Goal: Task Accomplishment & Management: Use online tool/utility

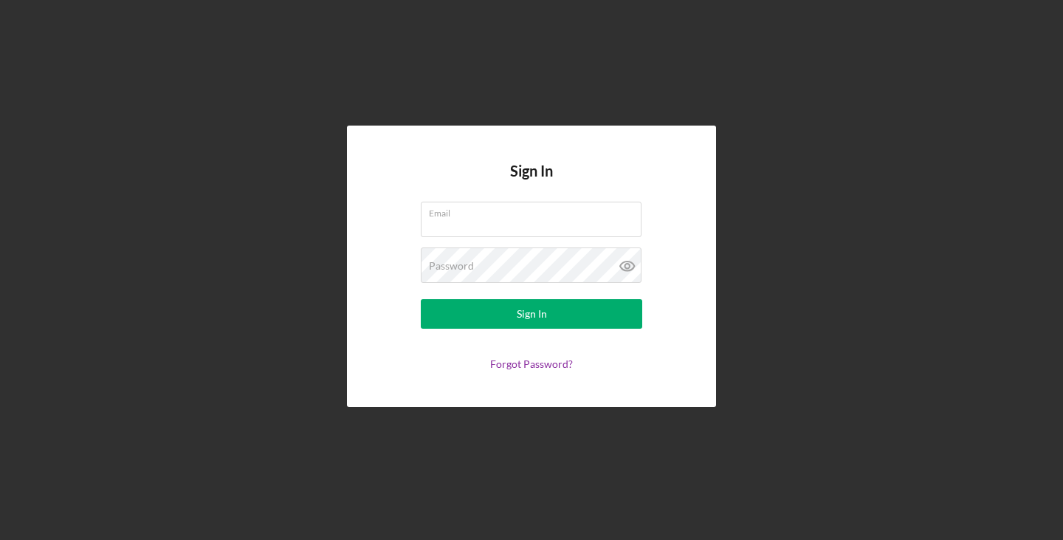
type input "[EMAIL_ADDRESS][DOMAIN_NAME]"
click at [531, 317] on div "Sign In" at bounding box center [532, 314] width 30 height 30
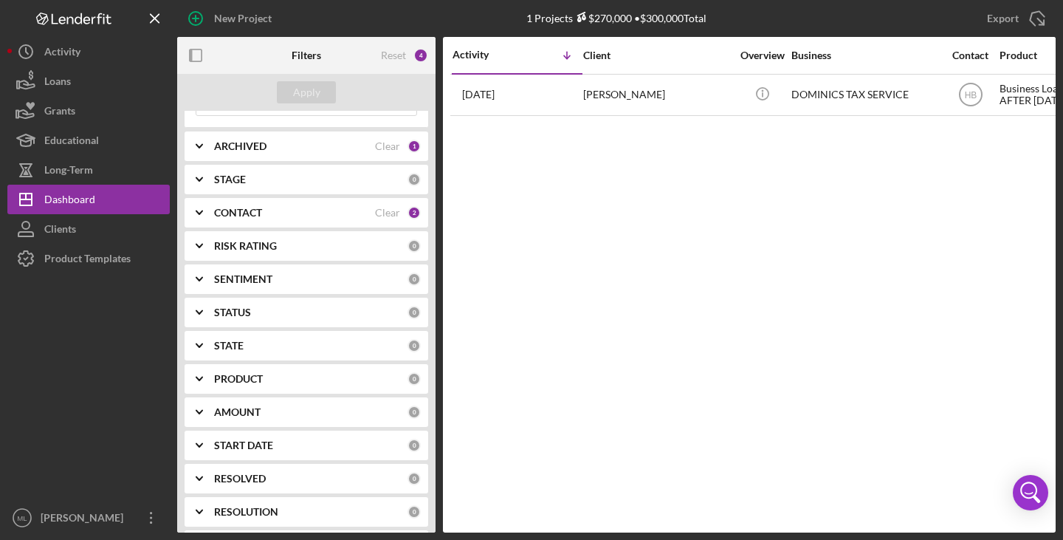
scroll to position [1, 0]
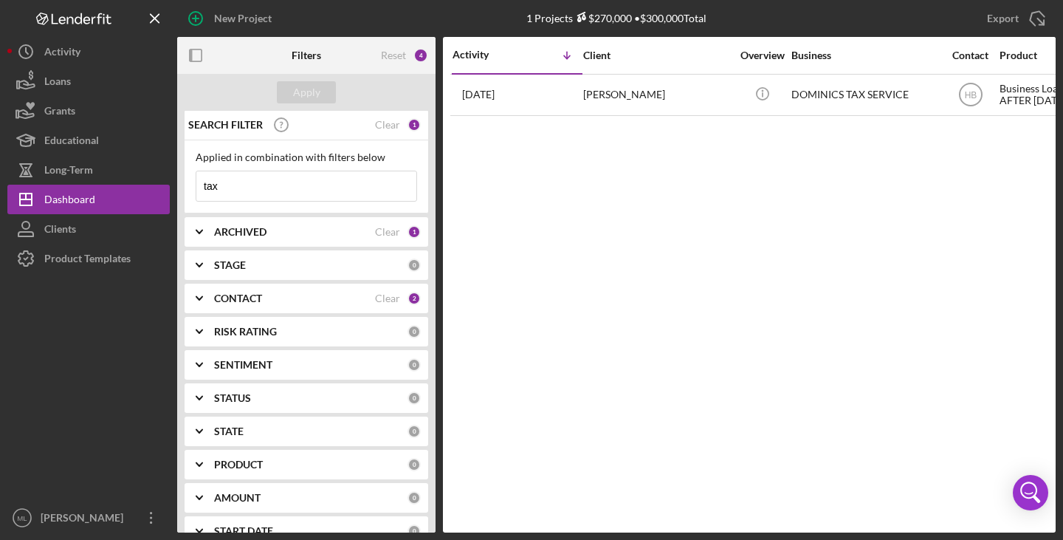
click at [233, 186] on input "tax" at bounding box center [306, 186] width 220 height 30
type input "t"
type input "[PERSON_NAME]"
click at [812, 92] on div "Novedades [PERSON_NAME] LLC" at bounding box center [865, 94] width 148 height 39
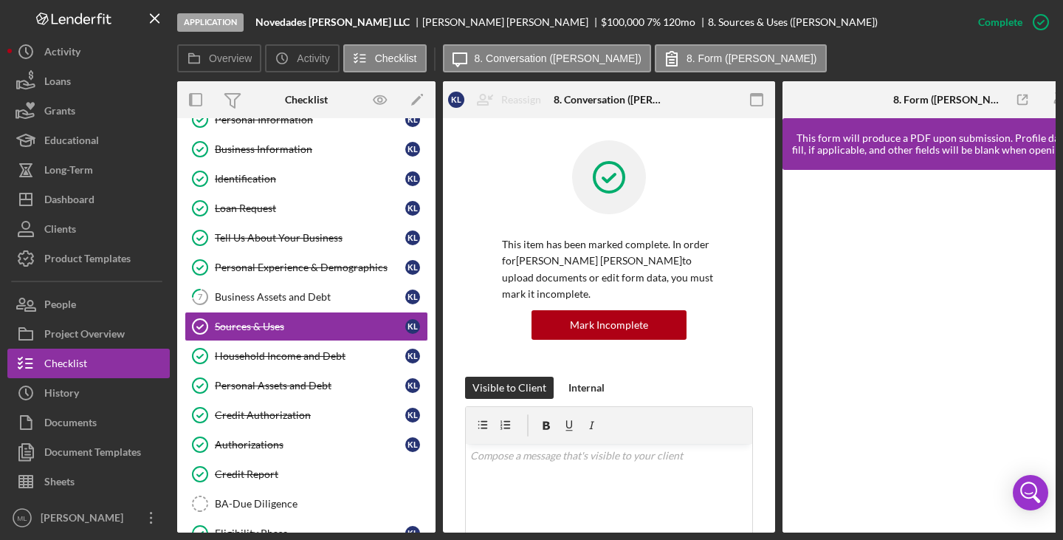
scroll to position [0, 3]
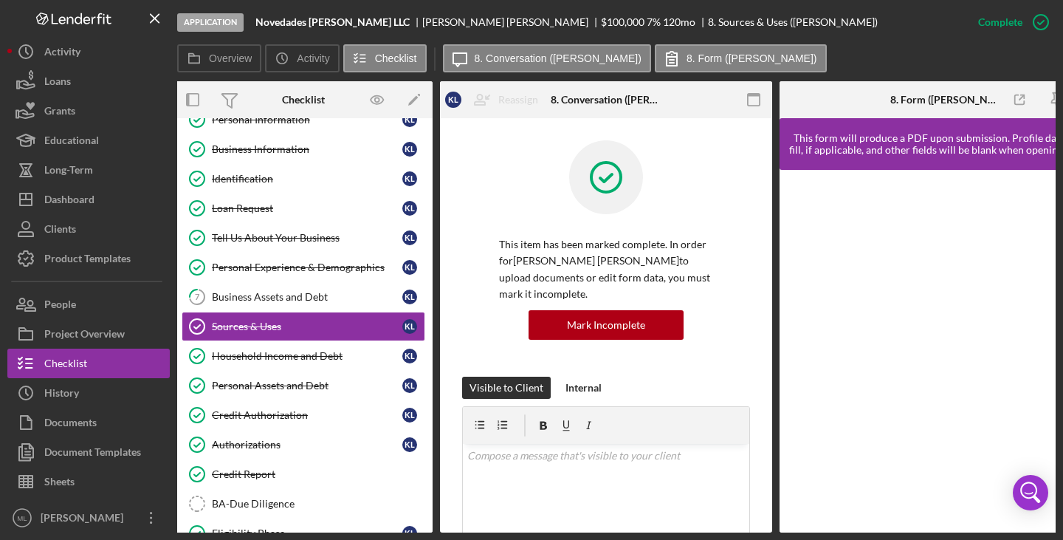
click at [276, 161] on link "Business Information Business Information K L" at bounding box center [304, 149] width 244 height 30
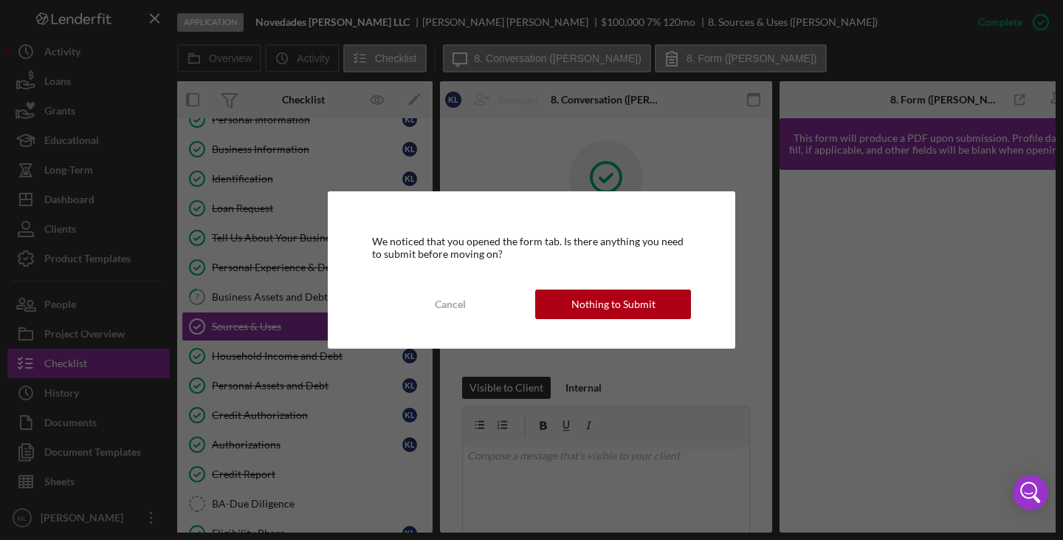
click at [452, 308] on div "Cancel" at bounding box center [450, 304] width 31 height 30
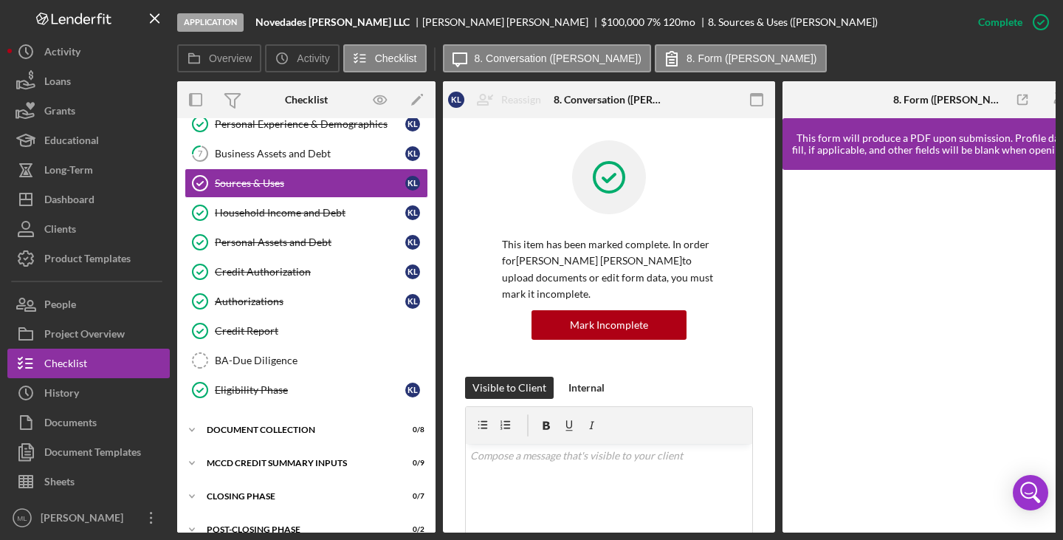
scroll to position [257, 0]
click at [90, 413] on div "Documents" at bounding box center [70, 423] width 52 height 33
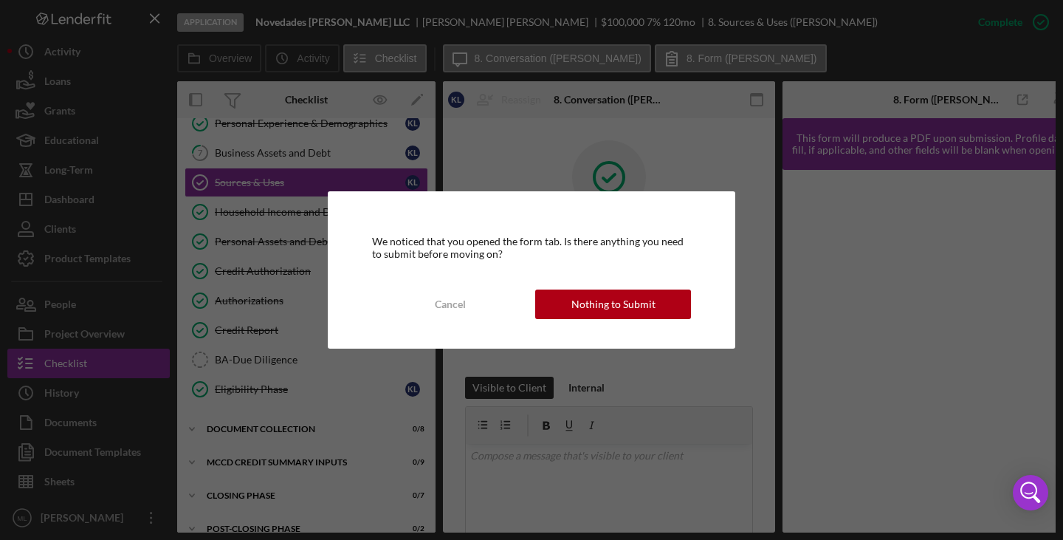
click at [584, 301] on div "Nothing to Submit" at bounding box center [613, 304] width 84 height 30
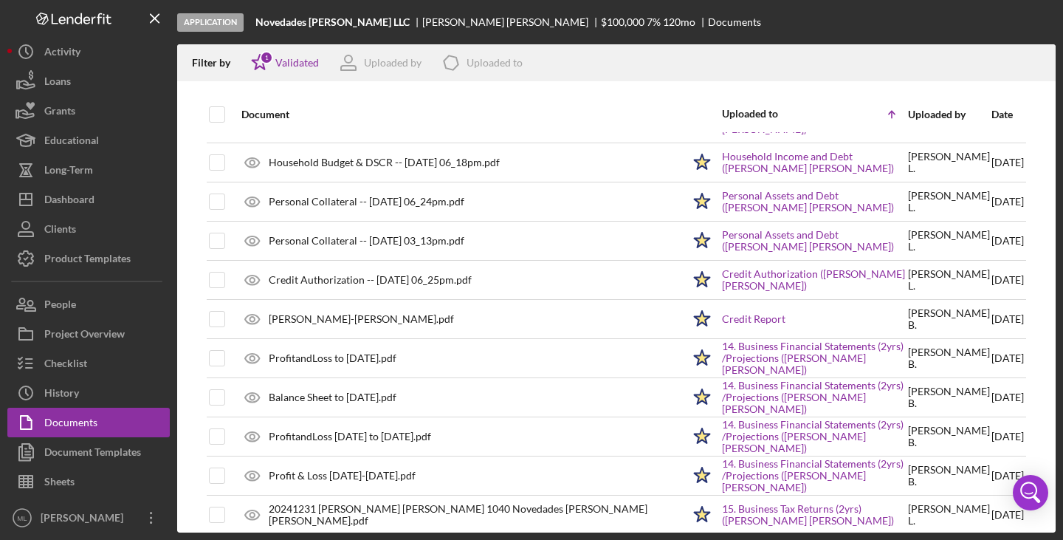
scroll to position [125, 0]
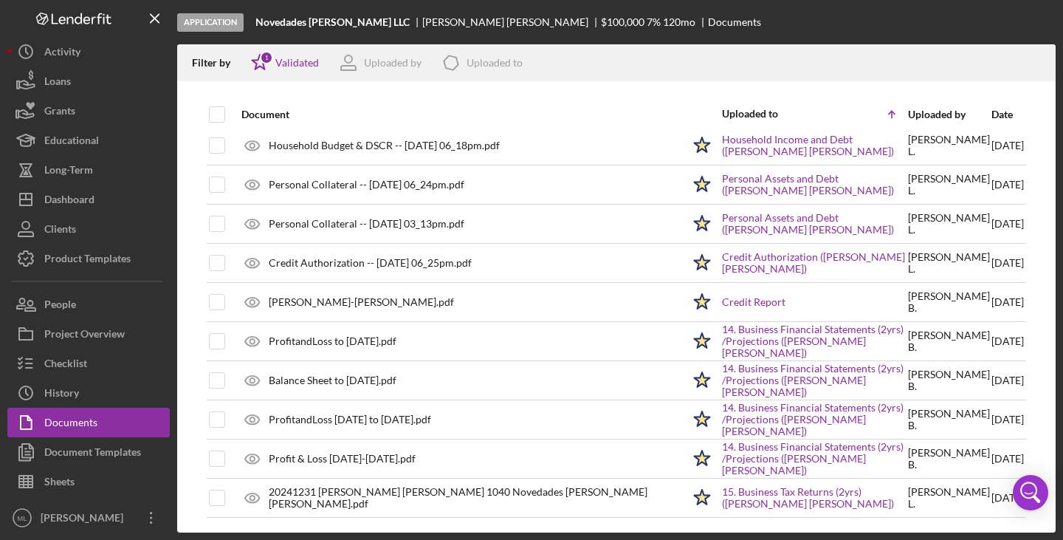
click at [393, 429] on div "ProfitandLoss [DATE] to [DATE].pdf" at bounding box center [458, 419] width 448 height 37
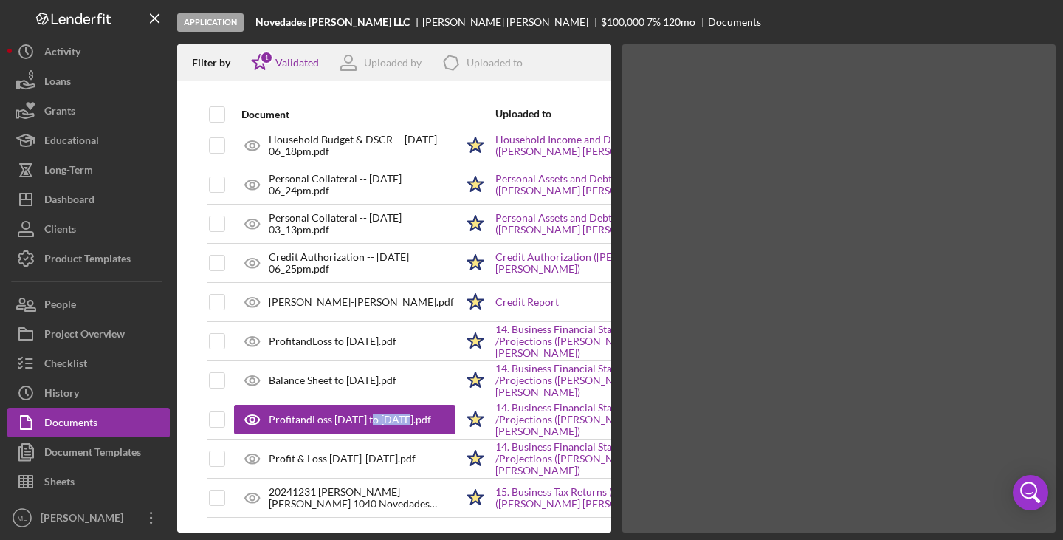
click at [393, 429] on div "ProfitandLoss [DATE] to [DATE].pdf" at bounding box center [344, 419] width 221 height 30
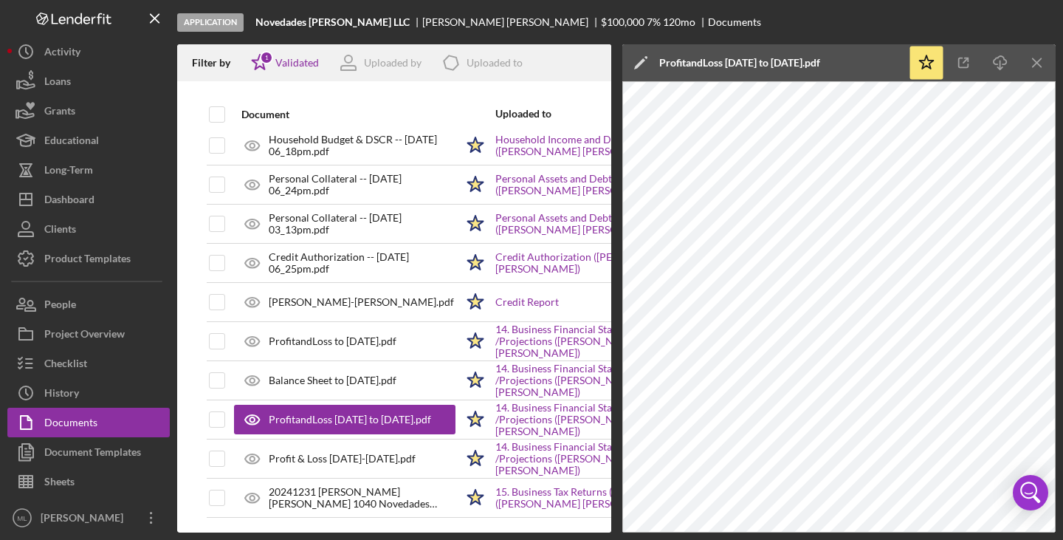
click at [320, 222] on div "Personal Collateral -- [DATE] 03_13pm.pdf" at bounding box center [362, 224] width 187 height 24
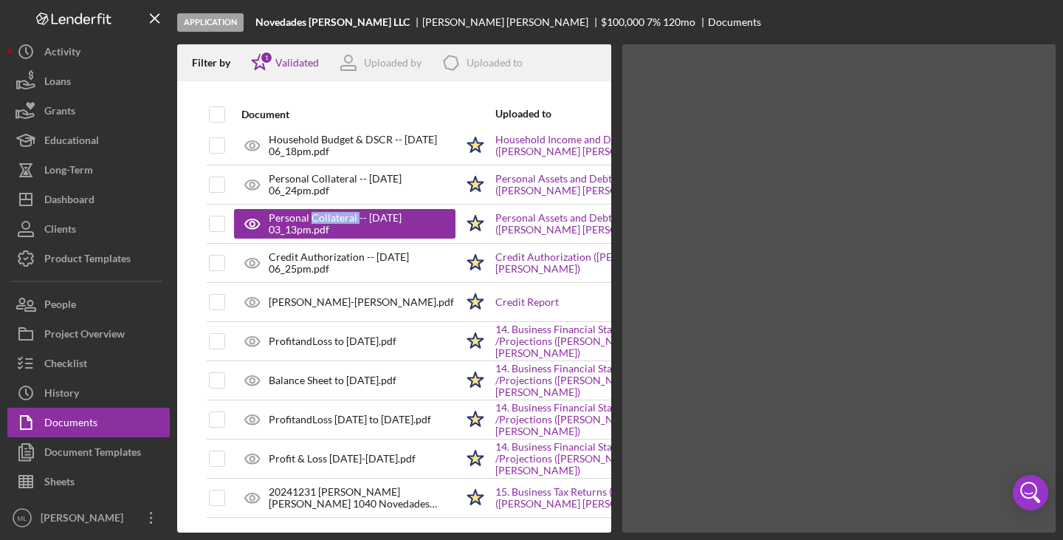
click at [320, 222] on div "Personal Collateral -- [DATE] 03_13pm.pdf" at bounding box center [355, 224] width 172 height 24
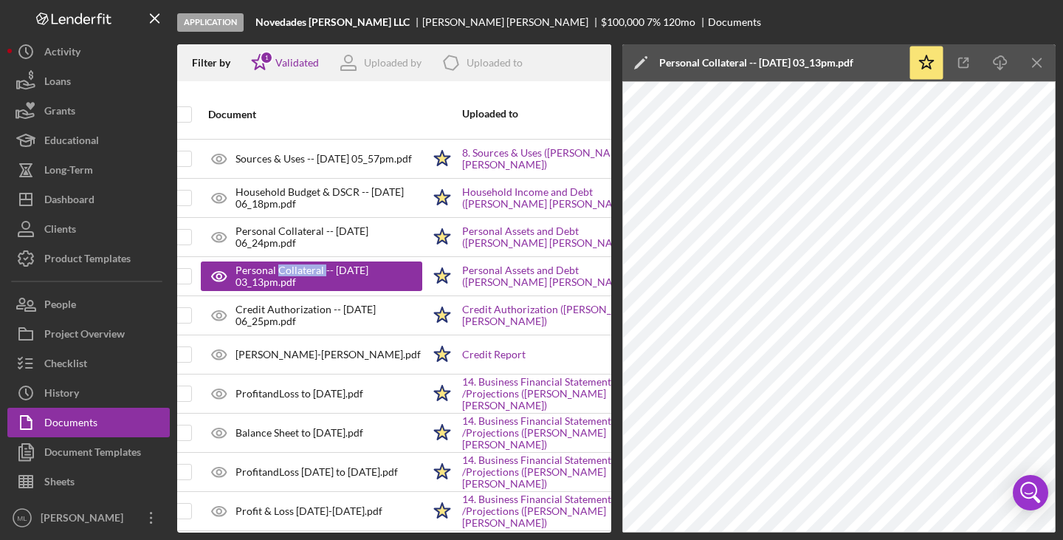
scroll to position [73, 33]
click at [330, 312] on div "Credit Authorization -- [DATE] 06_25pm.pdf" at bounding box center [328, 315] width 187 height 24
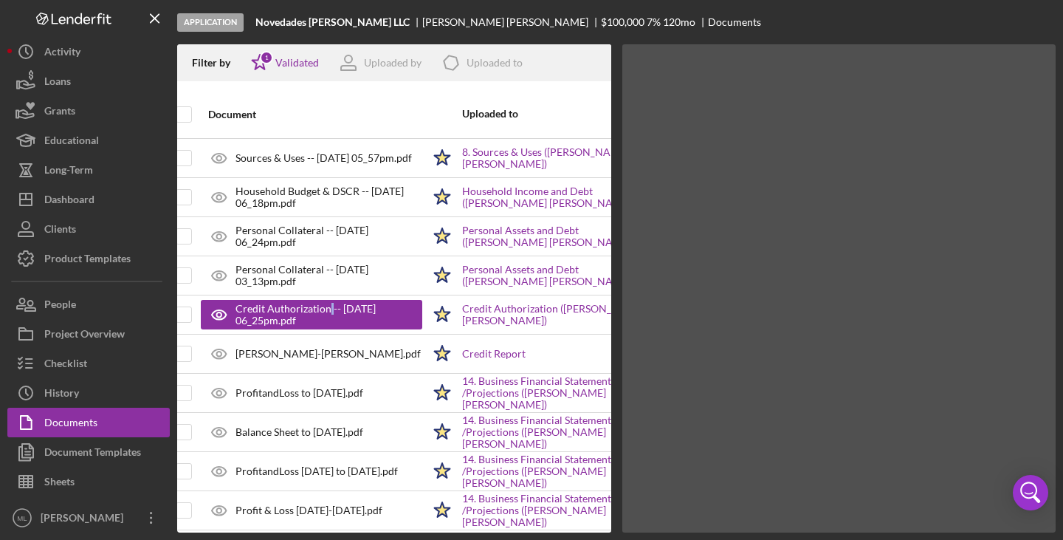
click at [330, 312] on div "Credit Authorization -- [DATE] 06_25pm.pdf" at bounding box center [321, 315] width 172 height 24
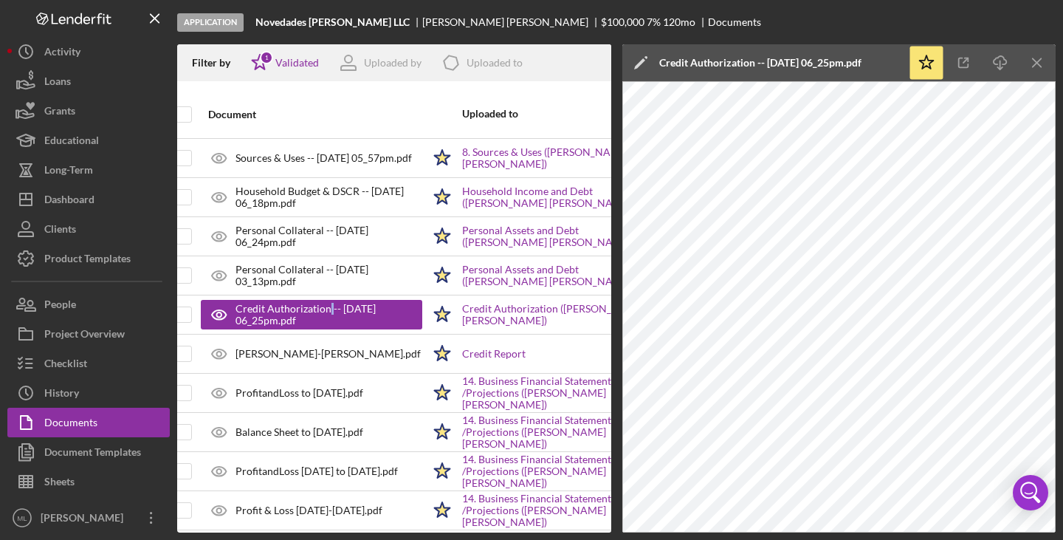
click at [485, 354] on link "Credit Report" at bounding box center [493, 354] width 63 height 12
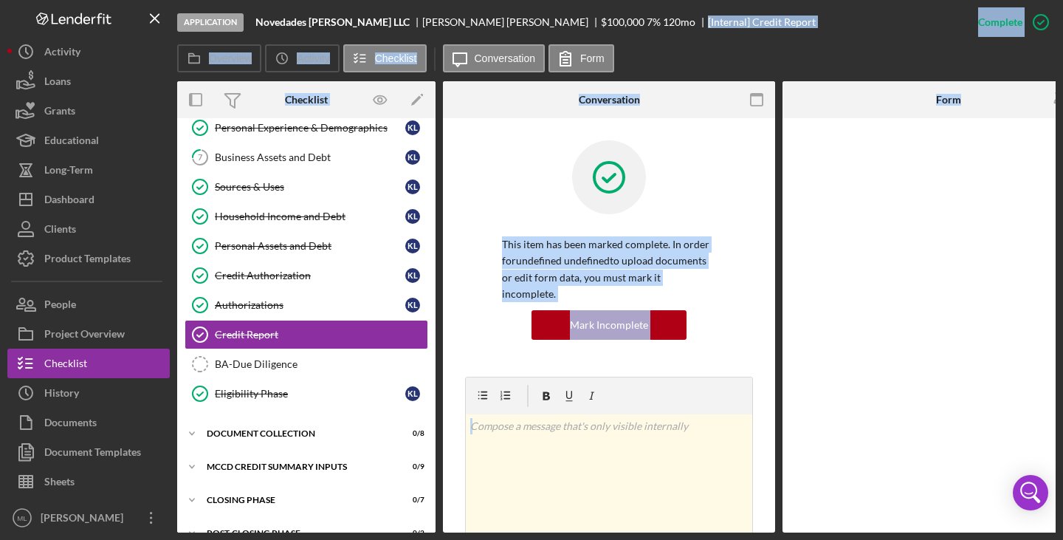
scroll to position [261, 0]
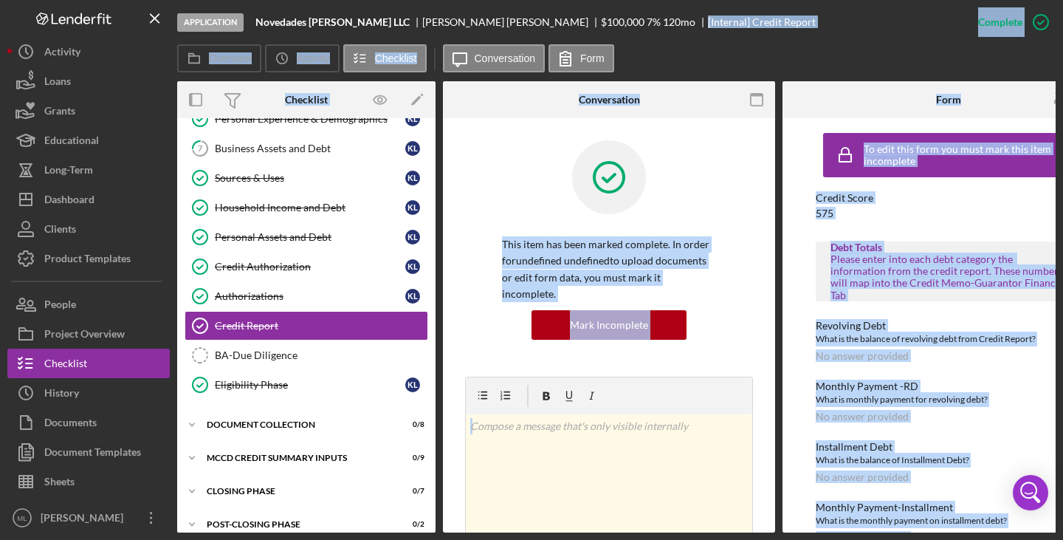
click at [957, 289] on div "Please enter into each debt category the information from the credit report. Th…" at bounding box center [948, 276] width 236 height 47
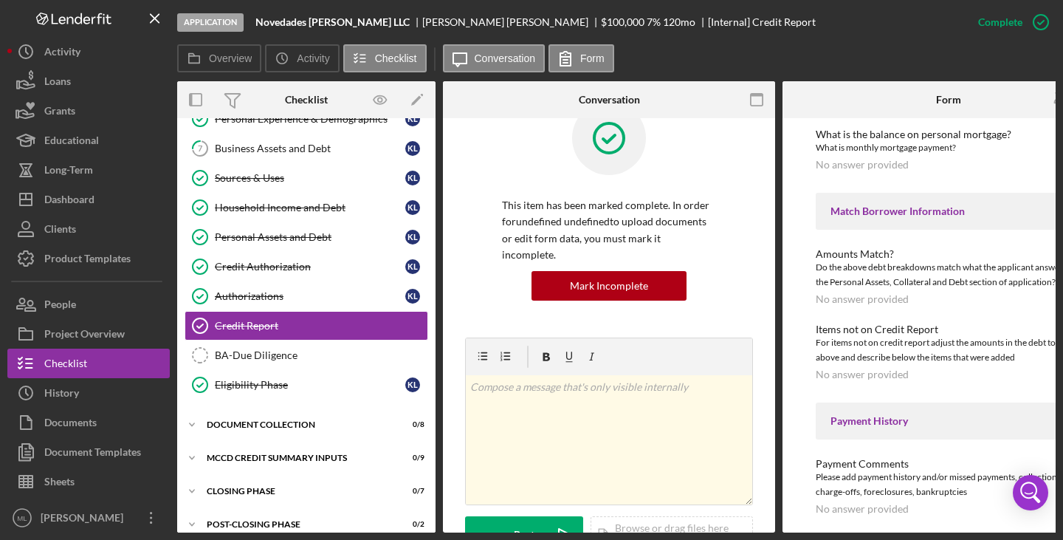
scroll to position [564, 0]
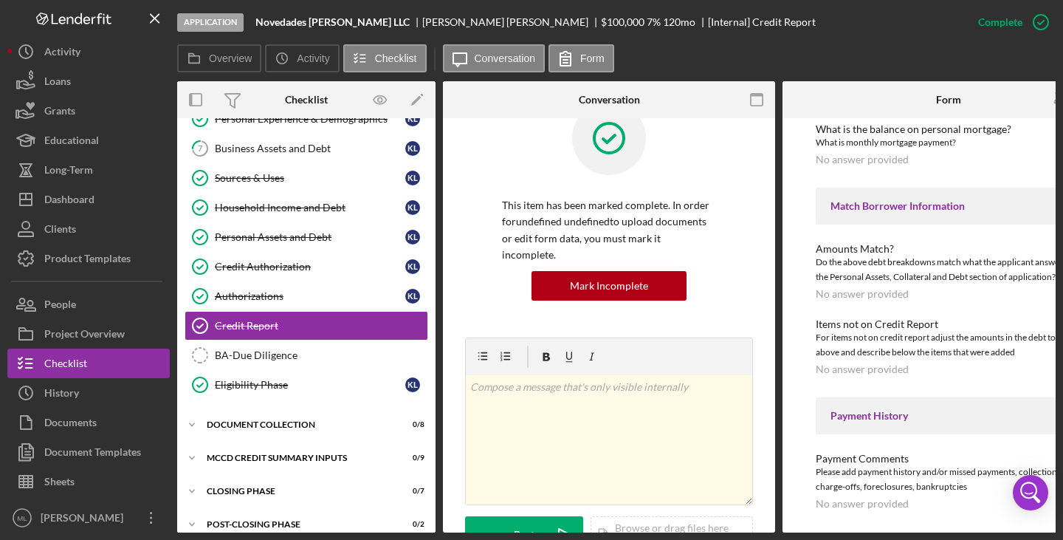
click at [76, 475] on button "Sheets" at bounding box center [88, 481] width 162 height 30
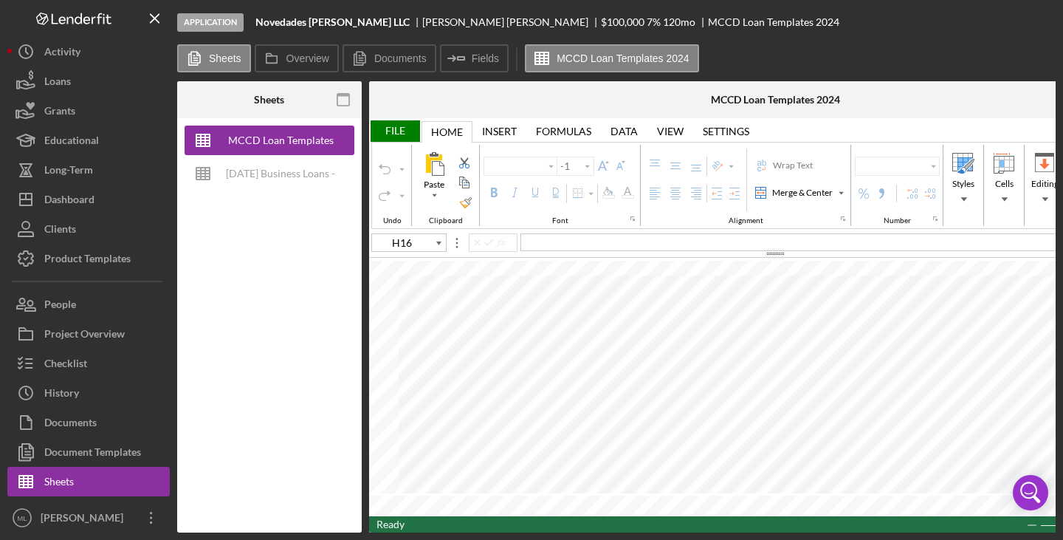
type input "Calibri"
type input "11"
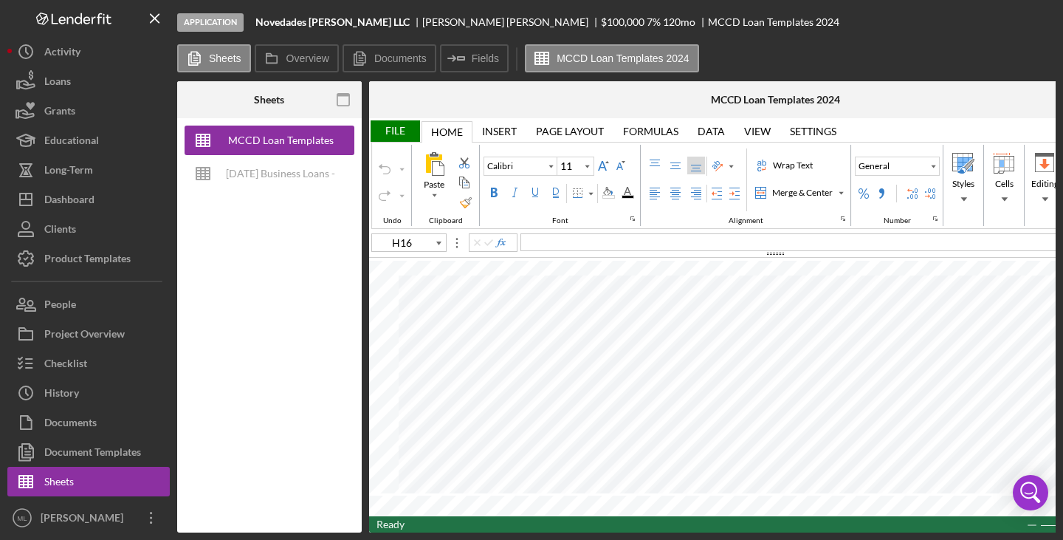
type input "V30"
type input "9"
type input "C44"
type input "11"
type input "G19"
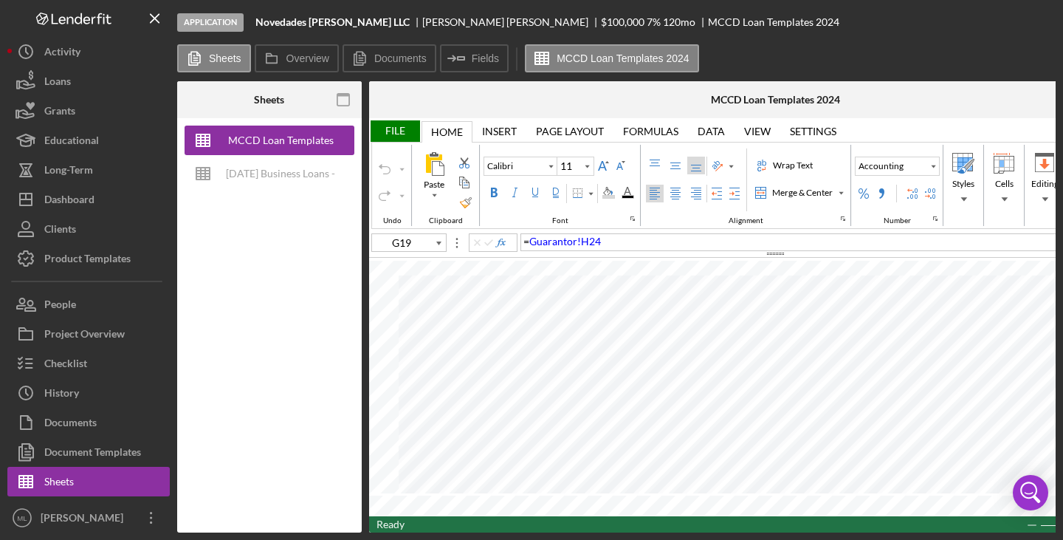
type input "10"
click at [81, 335] on div "Project Overview" at bounding box center [84, 335] width 80 height 33
